Goal: Information Seeking & Learning: Learn about a topic

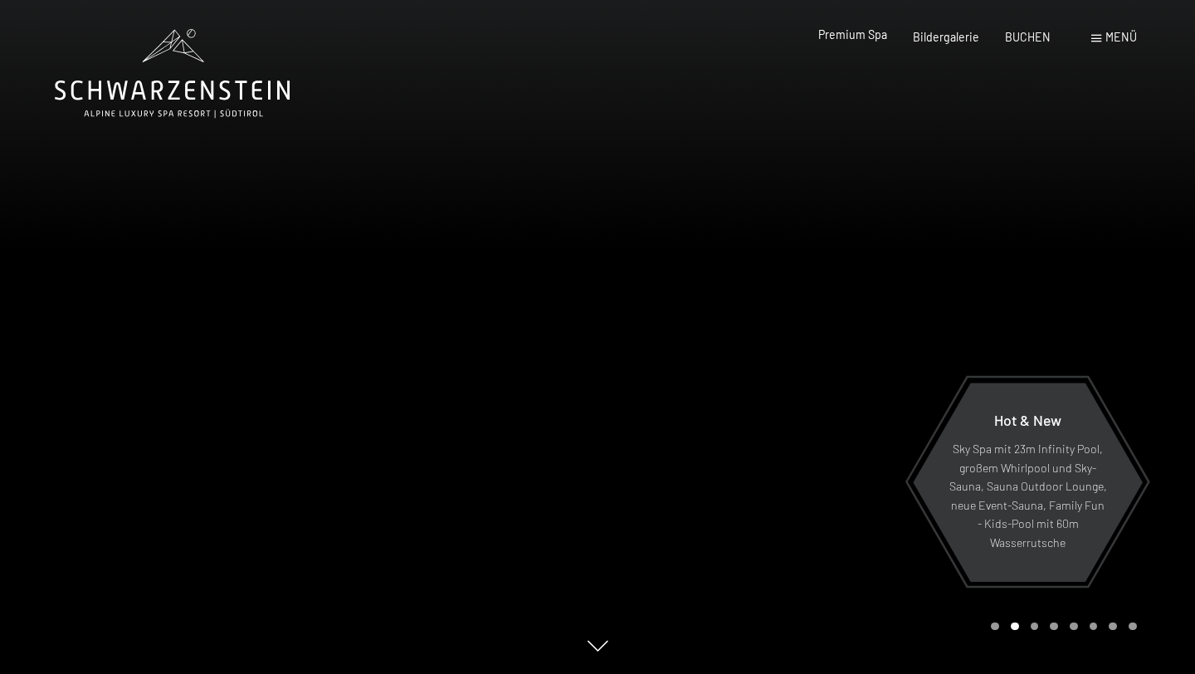
click at [876, 37] on span "Premium Spa" at bounding box center [852, 34] width 69 height 14
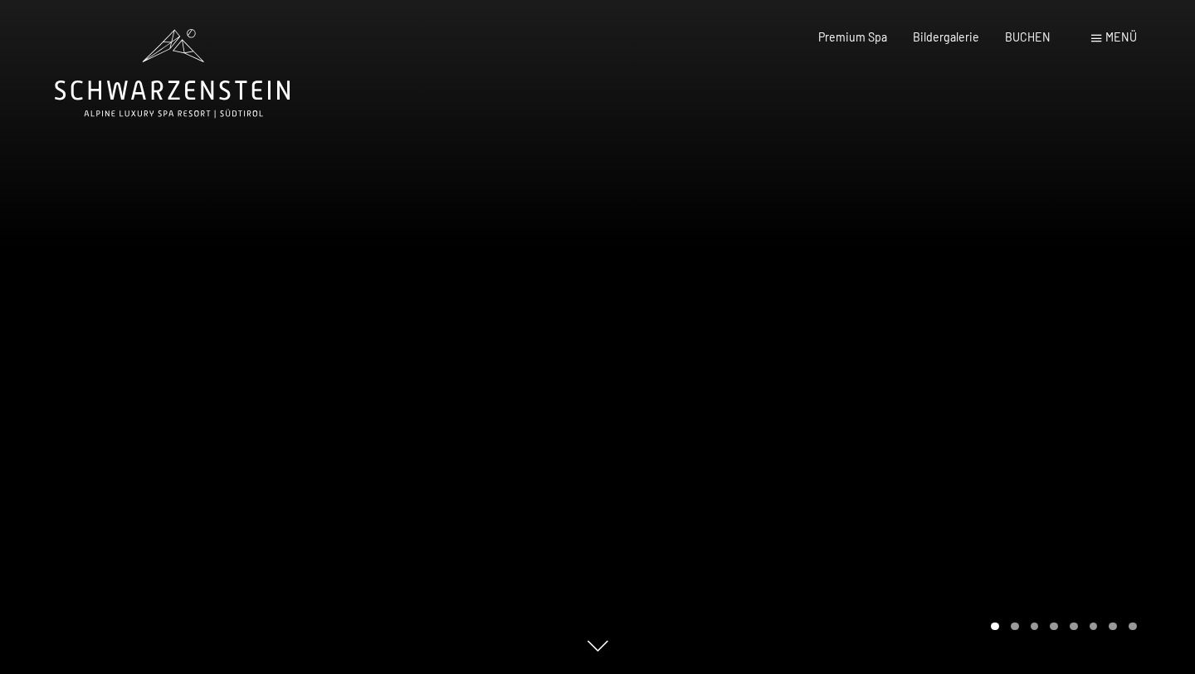
click at [876, 37] on span "Premium Spa" at bounding box center [852, 37] width 69 height 14
click at [876, 36] on span "Premium Spa" at bounding box center [852, 34] width 69 height 14
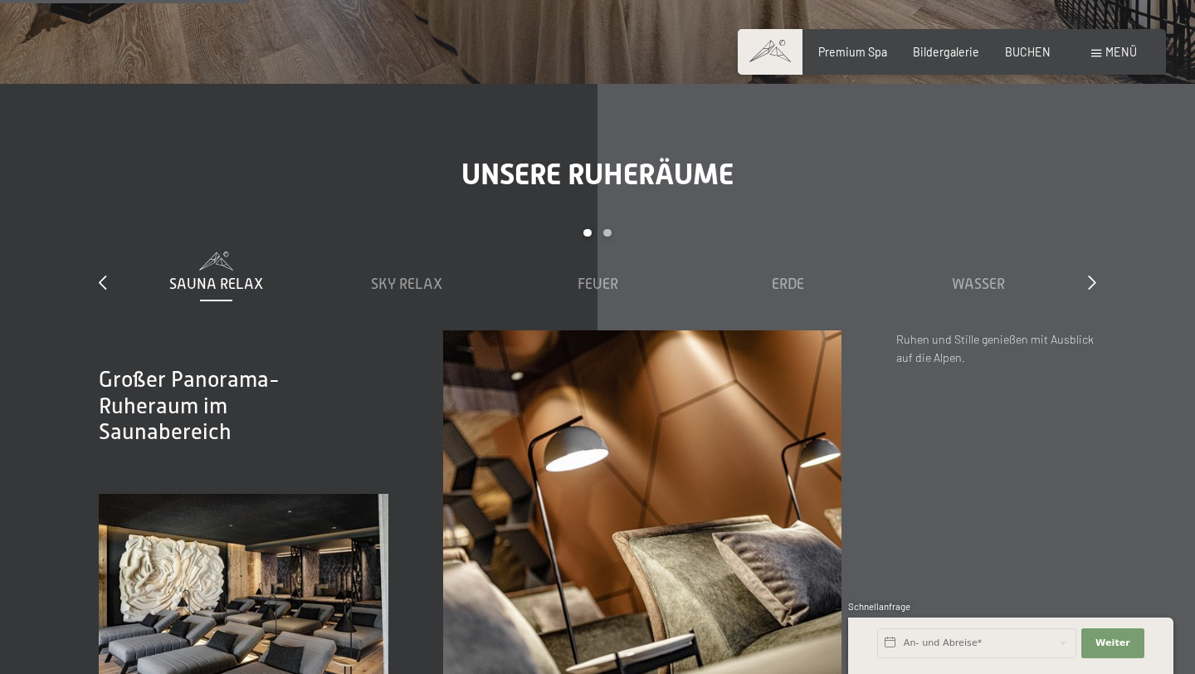
scroll to position [2231, 0]
click at [981, 274] on span "Wasser" at bounding box center [977, 282] width 53 height 17
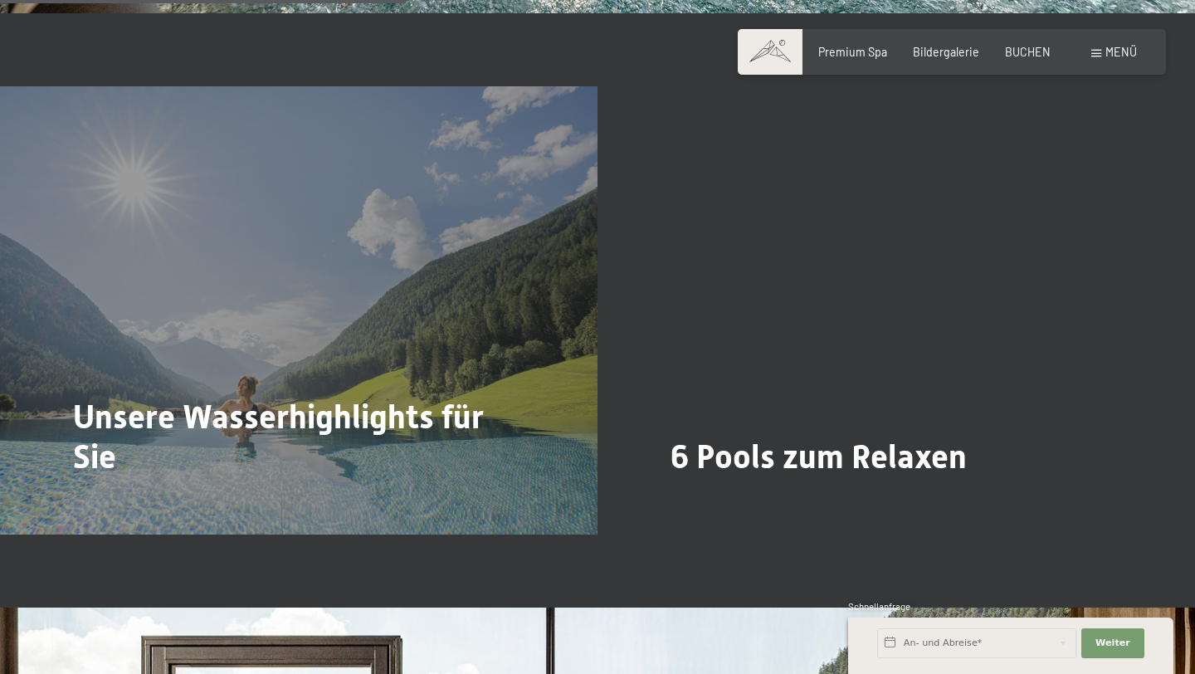
scroll to position [3701, 0]
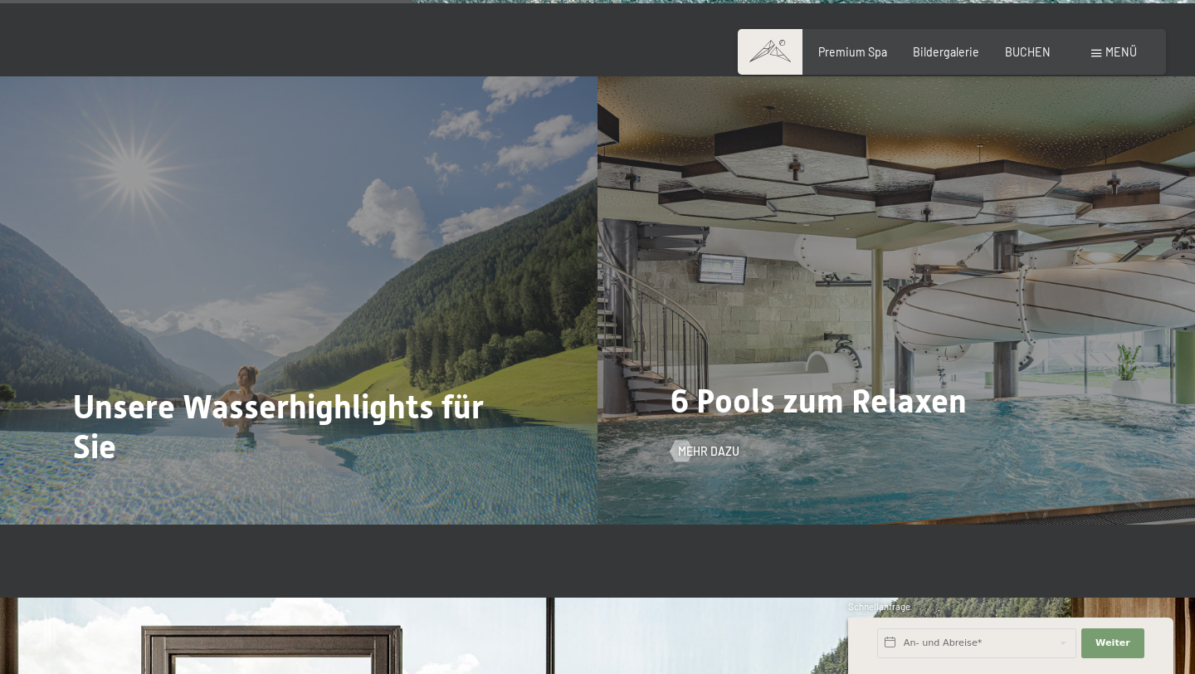
click at [726, 369] on div "6 Pools zum Relaxen Mehr dazu" at bounding box center [895, 300] width 597 height 448
click at [705, 387] on div "6 Pools zum Relaxen Mehr dazu" at bounding box center [895, 300] width 597 height 448
click at [727, 443] on span "Mehr dazu" at bounding box center [724, 451] width 61 height 17
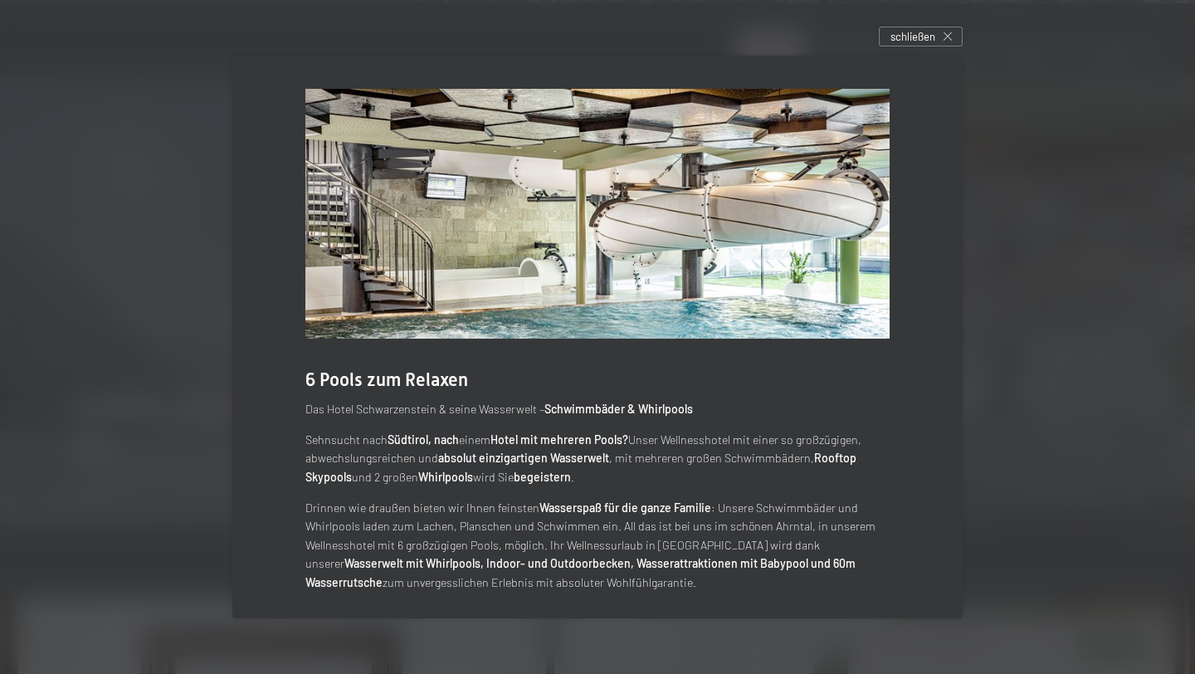
scroll to position [7, 0]
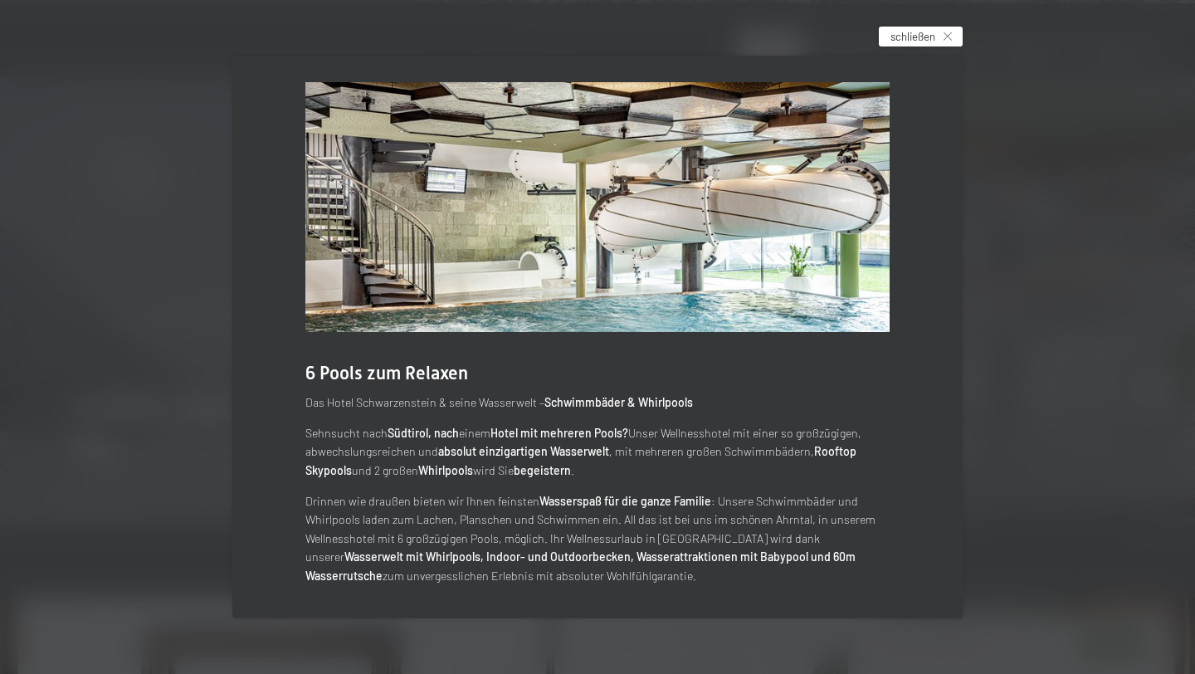
click at [928, 41] on span "schließen" at bounding box center [912, 36] width 45 height 15
